Goal: Task Accomplishment & Management: Manage account settings

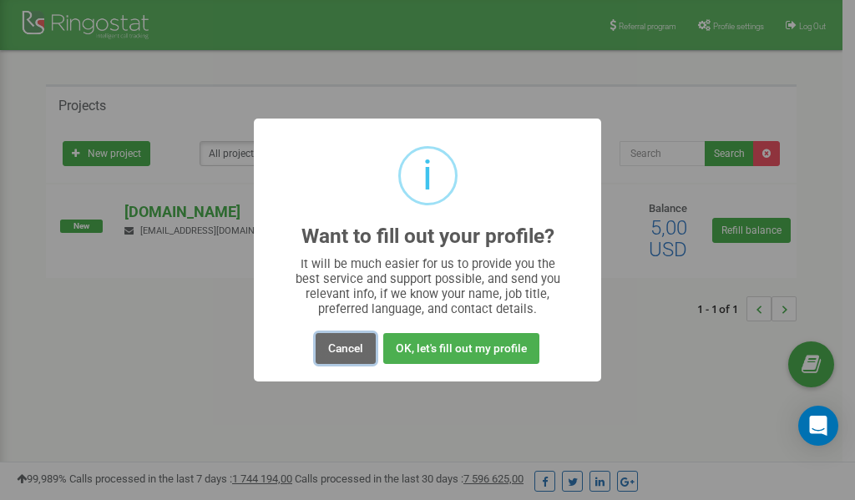
click at [347, 350] on button "Cancel" at bounding box center [346, 348] width 60 height 31
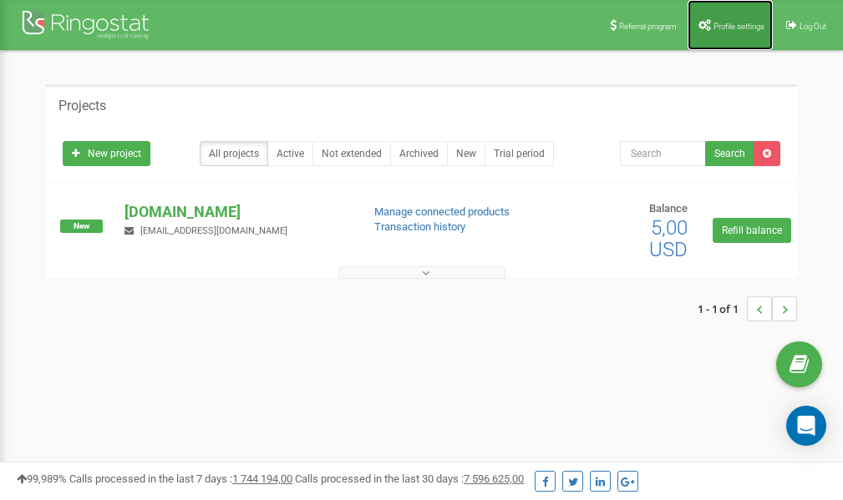
click at [743, 25] on span "Profile settings" at bounding box center [738, 26] width 51 height 9
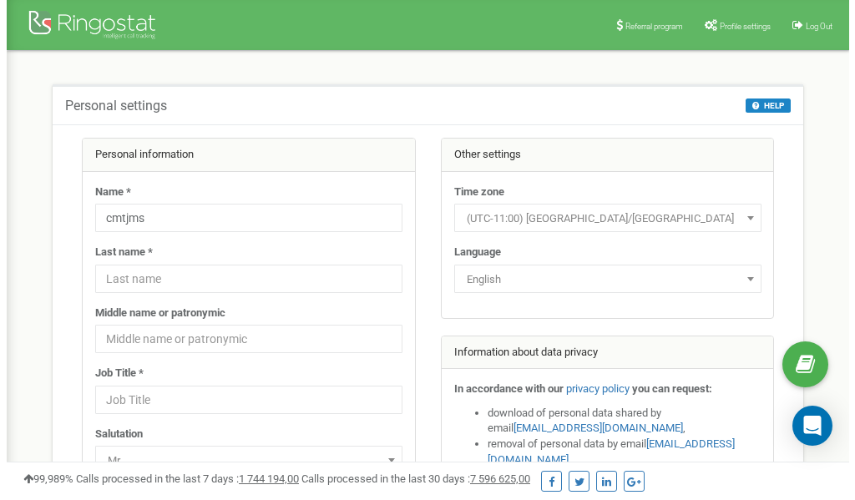
scroll to position [84, 0]
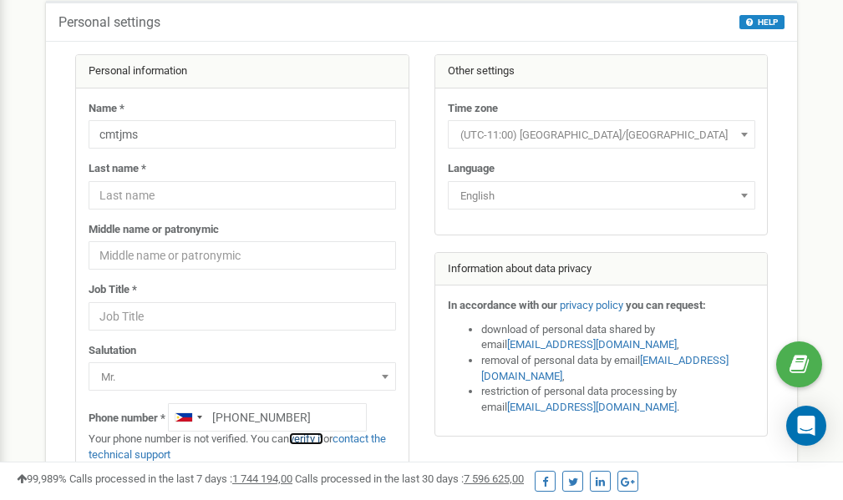
click at [316, 438] on link "verify it" at bounding box center [306, 439] width 34 height 13
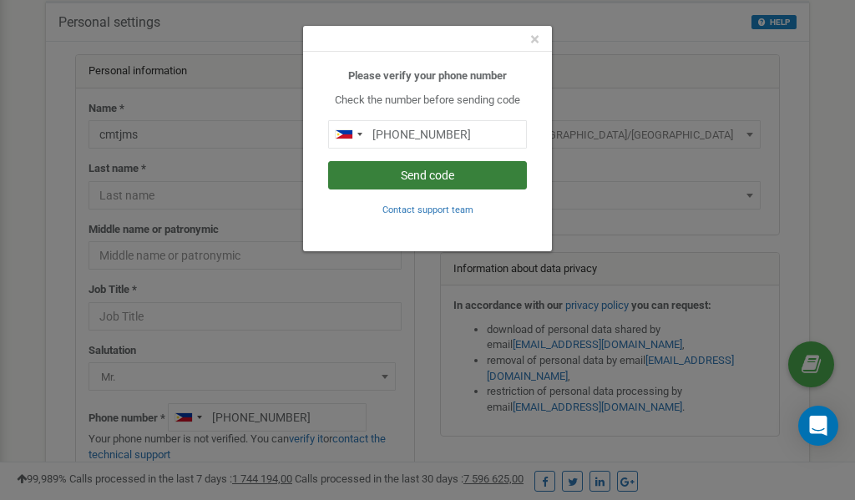
click at [458, 178] on button "Send code" at bounding box center [427, 175] width 199 height 28
